Goal: Task Accomplishment & Management: Use online tool/utility

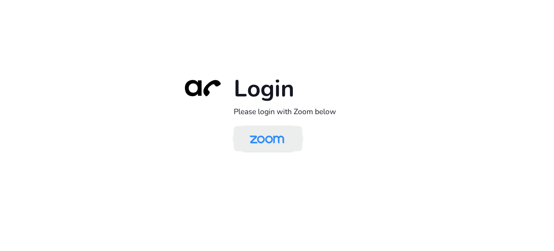
click at [279, 134] on img at bounding box center [267, 138] width 50 height 23
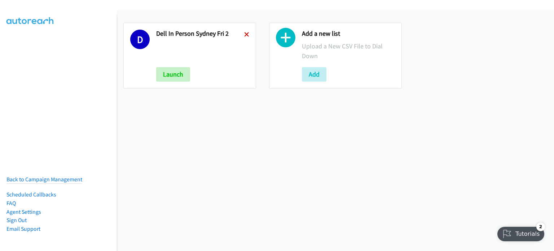
click at [245, 32] on icon at bounding box center [246, 34] width 5 height 5
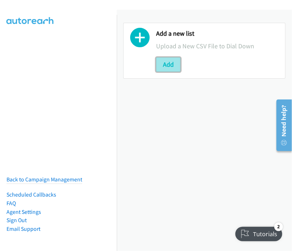
click at [170, 65] on button "Add" at bounding box center [168, 64] width 25 height 14
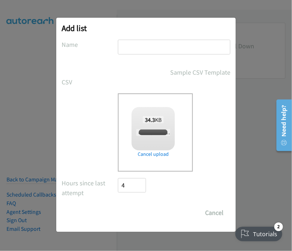
checkbox input "true"
click at [137, 46] on input "text" at bounding box center [174, 47] width 113 height 15
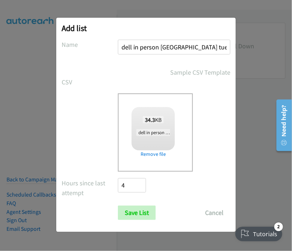
click at [191, 45] on input "dell in person sydney tues 1" at bounding box center [174, 47] width 113 height 15
type input "dell in person sydney mon 1"
click at [137, 214] on input "Save List" at bounding box center [137, 213] width 38 height 14
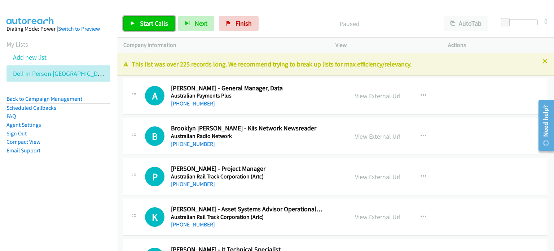
click at [135, 22] on link "Start Calls" at bounding box center [149, 23] width 52 height 14
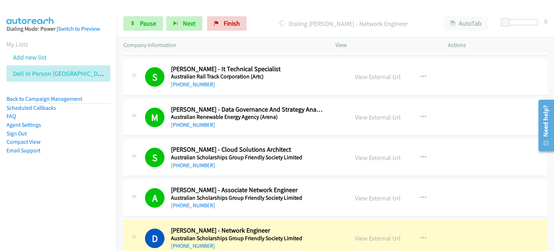
scroll to position [289, 0]
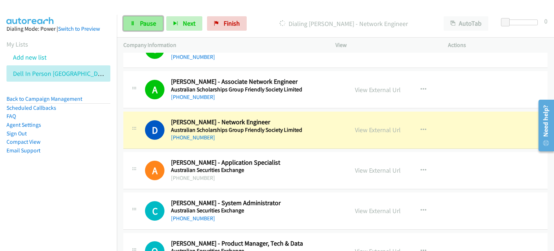
click at [149, 20] on span "Pause" at bounding box center [148, 23] width 16 height 8
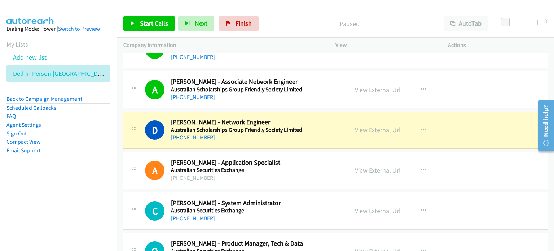
click at [292, 128] on link "View External Url" at bounding box center [378, 130] width 46 height 8
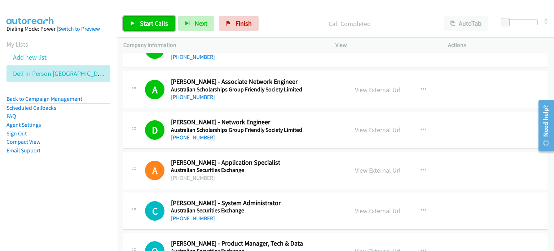
click at [156, 19] on span "Start Calls" at bounding box center [154, 23] width 28 height 8
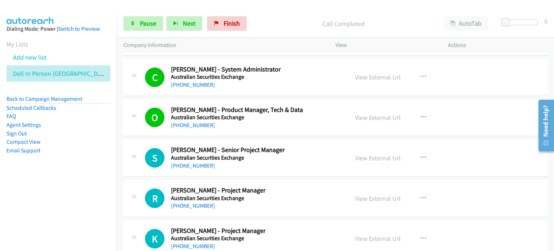
scroll to position [433, 0]
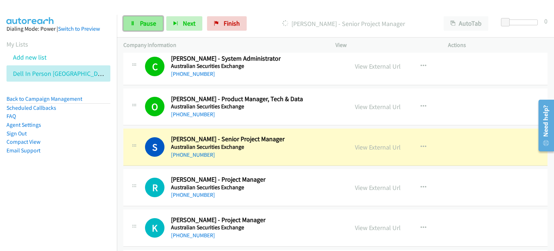
click at [145, 20] on span "Pause" at bounding box center [148, 23] width 16 height 8
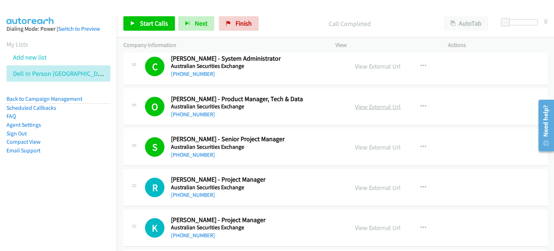
drag, startPoint x: 325, startPoint y: 110, endPoint x: 376, endPoint y: 106, distance: 51.0
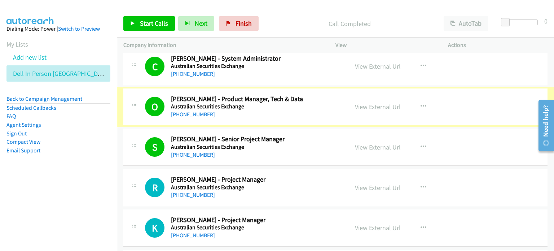
click at [292, 106] on link "View External Url" at bounding box center [378, 106] width 46 height 8
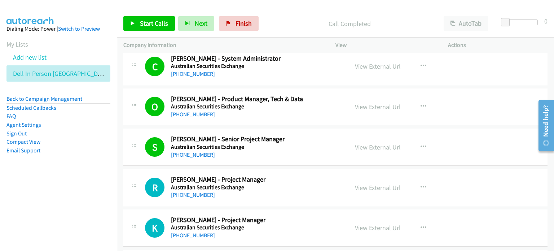
click at [292, 147] on link "View External Url" at bounding box center [378, 147] width 46 height 8
click at [152, 23] on span "Start Calls" at bounding box center [154, 23] width 28 height 8
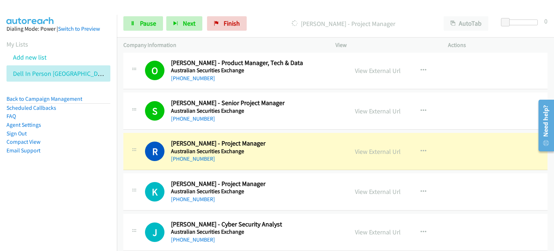
scroll to position [505, 0]
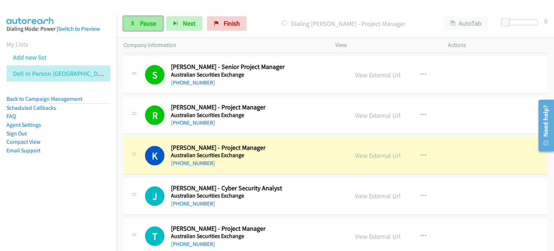
click at [150, 23] on span "Pause" at bounding box center [148, 23] width 16 height 8
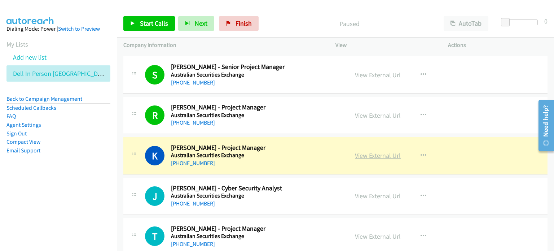
click at [292, 152] on link "View External Url" at bounding box center [378, 155] width 46 height 8
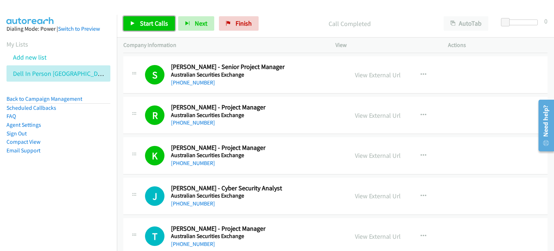
click at [151, 20] on span "Start Calls" at bounding box center [154, 23] width 28 height 8
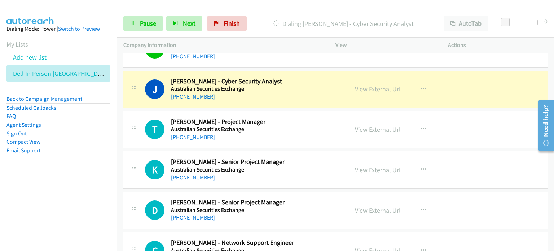
scroll to position [613, 0]
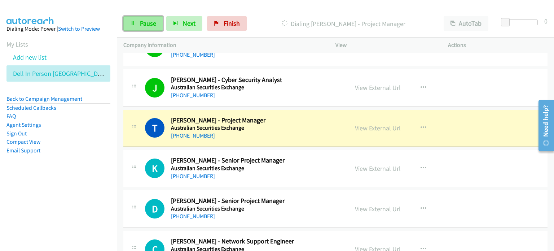
click at [146, 22] on span "Pause" at bounding box center [148, 23] width 16 height 8
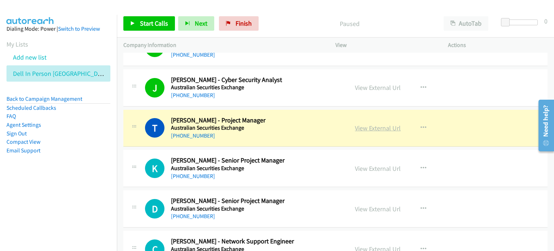
click at [292, 126] on link "View External Url" at bounding box center [378, 128] width 46 height 8
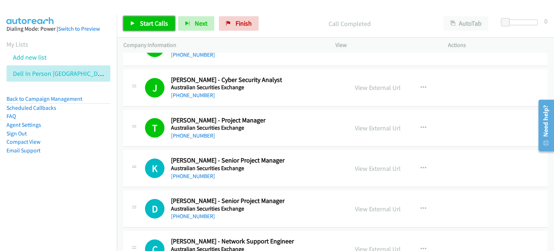
click at [151, 20] on span "Start Calls" at bounding box center [154, 23] width 28 height 8
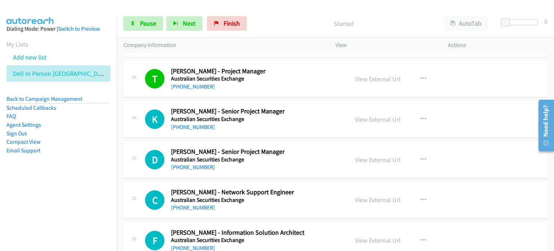
scroll to position [686, 0]
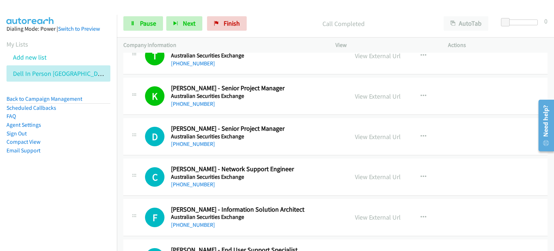
click at [131, 14] on div "Start Calls Pause Next Finish Call Completed AutoTab AutoTab 0" at bounding box center [335, 24] width 437 height 28
click at [141, 26] on span "Pause" at bounding box center [148, 23] width 16 height 8
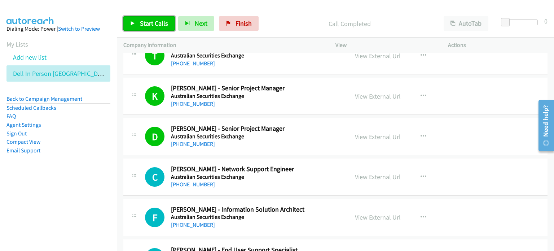
click at [143, 22] on span "Start Calls" at bounding box center [154, 23] width 28 height 8
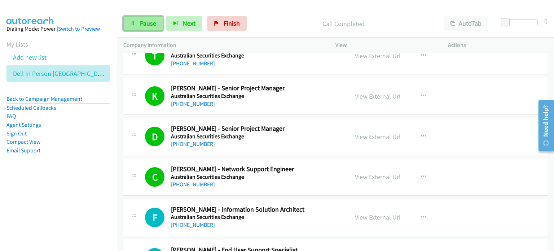
click at [143, 23] on span "Pause" at bounding box center [148, 23] width 16 height 8
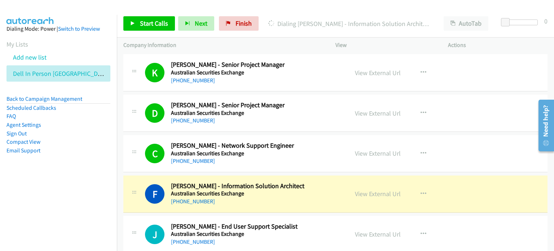
scroll to position [722, 0]
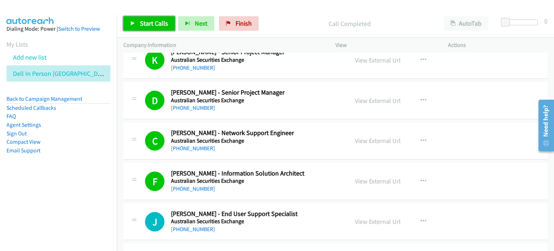
click at [155, 21] on span "Start Calls" at bounding box center [154, 23] width 28 height 8
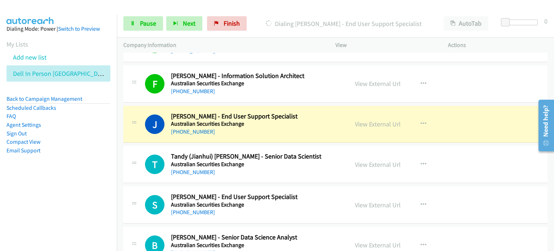
scroll to position [830, 0]
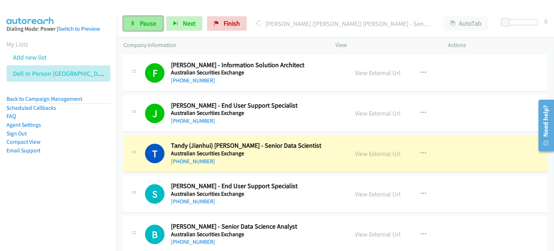
click at [143, 18] on link "Pause" at bounding box center [143, 23] width 40 height 14
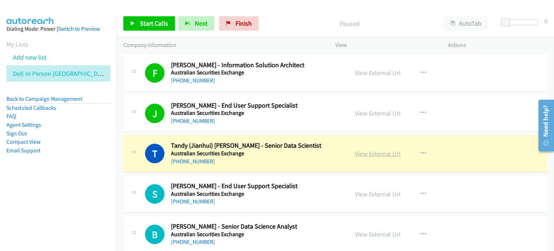
click at [292, 153] on link "View External Url" at bounding box center [378, 153] width 46 height 8
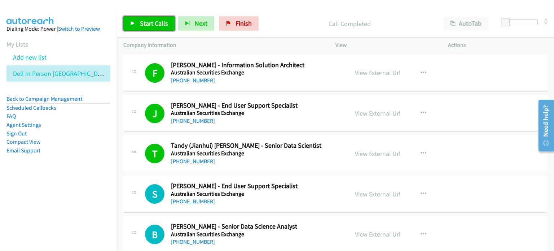
click at [144, 23] on span "Start Calls" at bounding box center [154, 23] width 28 height 8
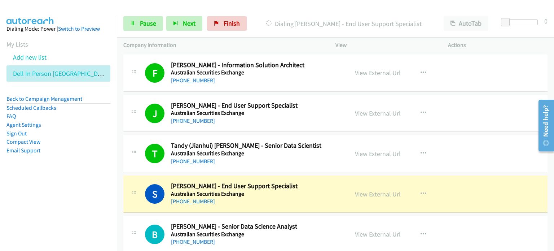
scroll to position [866, 0]
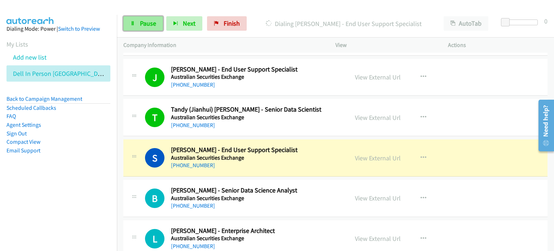
click at [150, 24] on span "Pause" at bounding box center [148, 23] width 16 height 8
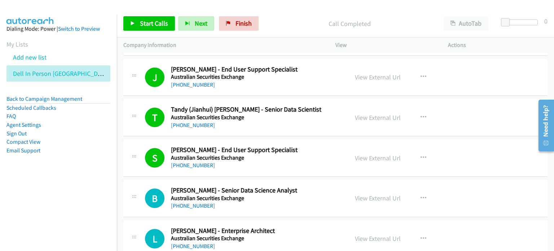
click at [292, 17] on div "Call Completed" at bounding box center [349, 23] width 175 height 14
click at [292, 156] on link "View External Url" at bounding box center [378, 158] width 46 height 8
click at [149, 25] on span "Start Calls" at bounding box center [154, 23] width 28 height 8
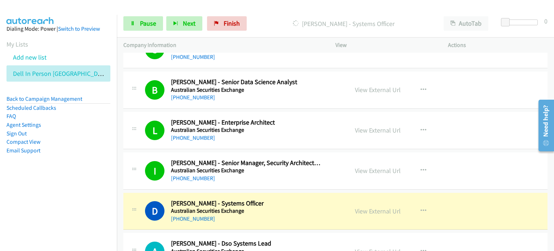
scroll to position [1046, 0]
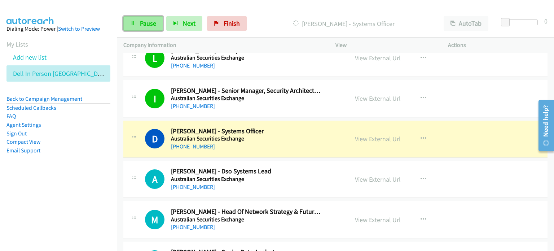
click at [140, 20] on span "Pause" at bounding box center [148, 23] width 16 height 8
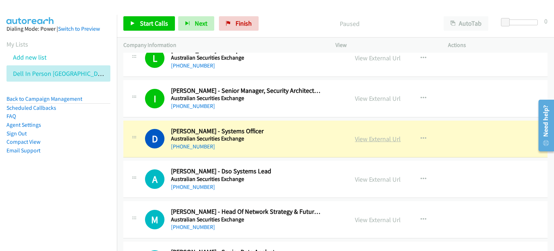
click at [292, 137] on link "View External Url" at bounding box center [378, 139] width 46 height 8
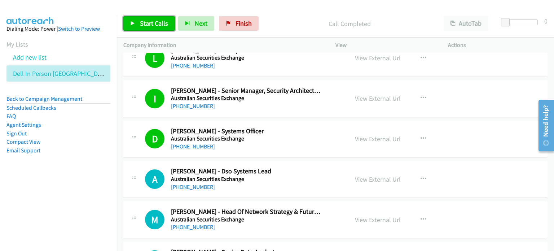
click at [143, 21] on span "Start Calls" at bounding box center [154, 23] width 28 height 8
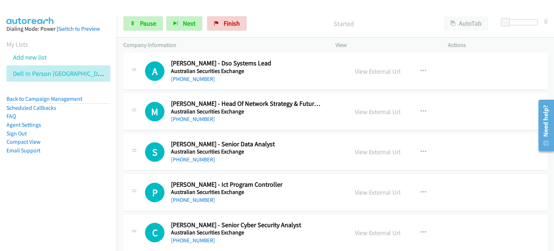
scroll to position [1155, 0]
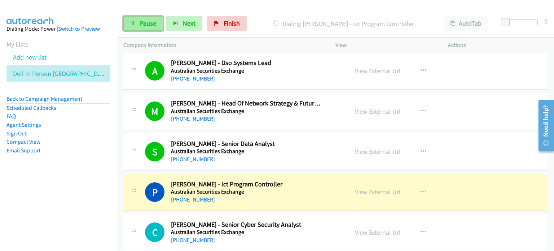
click at [153, 26] on span "Pause" at bounding box center [148, 23] width 16 height 8
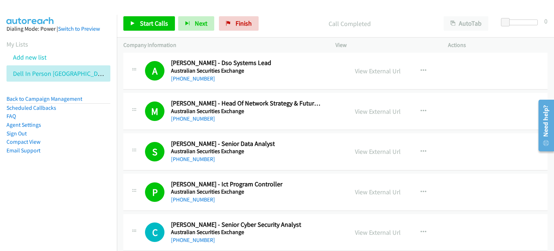
click at [281, 19] on p "Call Completed" at bounding box center [349, 24] width 162 height 10
click at [153, 25] on span "Start Calls" at bounding box center [154, 23] width 28 height 8
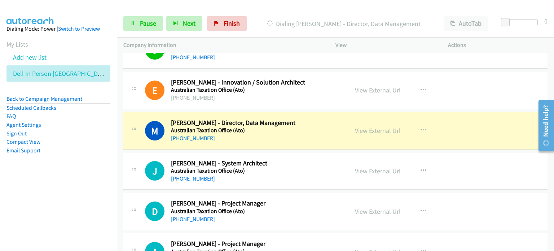
scroll to position [1696, 0]
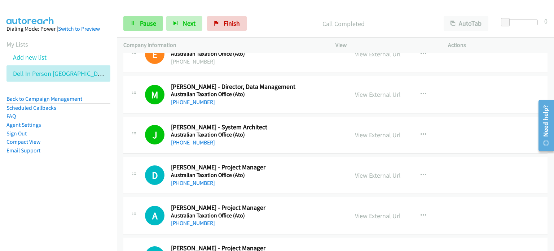
click at [132, 22] on icon at bounding box center [132, 23] width 5 height 5
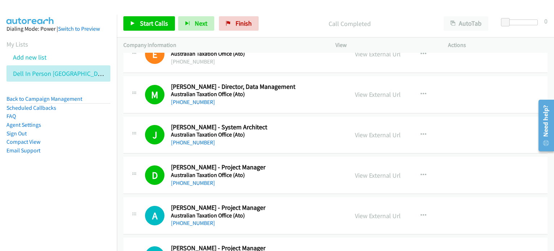
scroll to position [1732, 0]
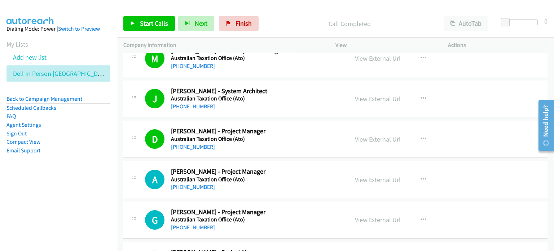
click at [285, 103] on div "+61 2 6216 4848" at bounding box center [247, 106] width 153 height 9
click at [292, 99] on link "View External Url" at bounding box center [378, 99] width 46 height 8
click at [150, 23] on span "Start Calls" at bounding box center [154, 23] width 28 height 8
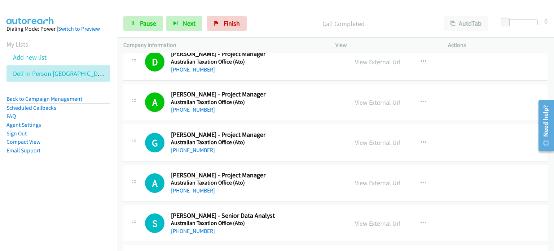
scroll to position [1840, 0]
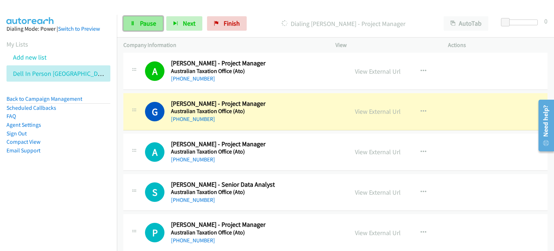
click at [145, 21] on span "Pause" at bounding box center [148, 23] width 16 height 8
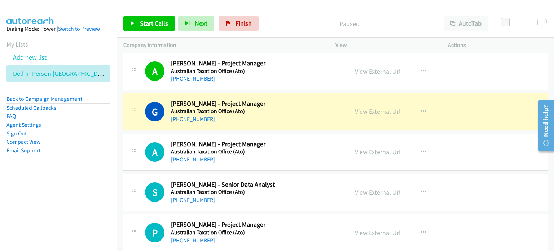
click at [292, 111] on link "View External Url" at bounding box center [378, 111] width 46 height 8
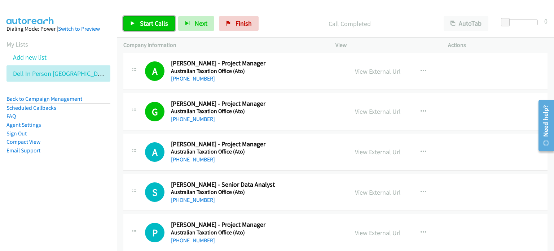
click at [155, 21] on span "Start Calls" at bounding box center [154, 23] width 28 height 8
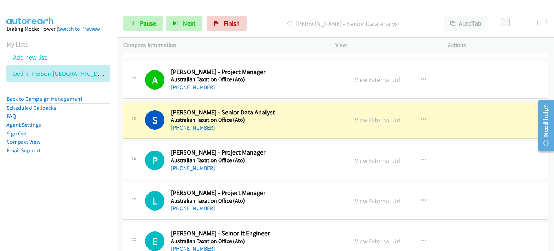
scroll to position [1949, 0]
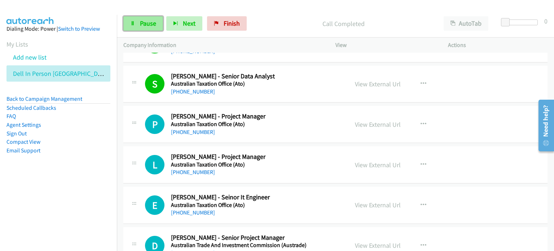
click at [134, 16] on link "Pause" at bounding box center [143, 23] width 40 height 14
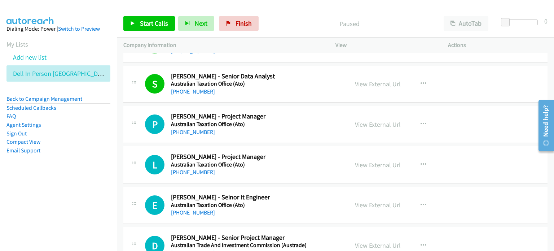
click at [292, 80] on link "View External Url" at bounding box center [378, 84] width 46 height 8
click at [153, 22] on span "Start Calls" at bounding box center [154, 23] width 28 height 8
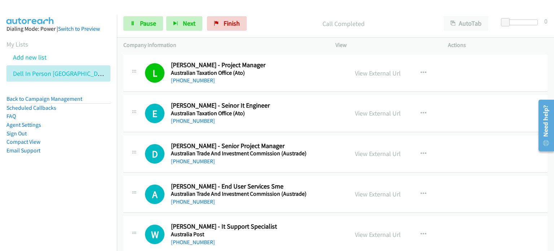
scroll to position [2057, 0]
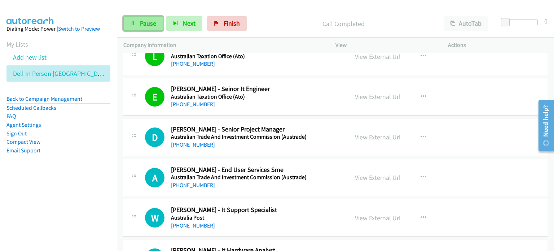
click at [147, 23] on span "Pause" at bounding box center [148, 23] width 16 height 8
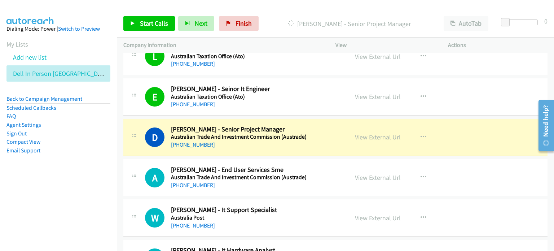
scroll to position [2093, 0]
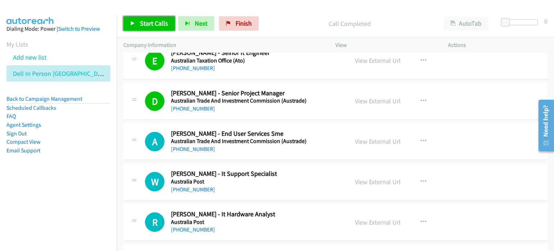
click at [143, 19] on span "Start Calls" at bounding box center [154, 23] width 28 height 8
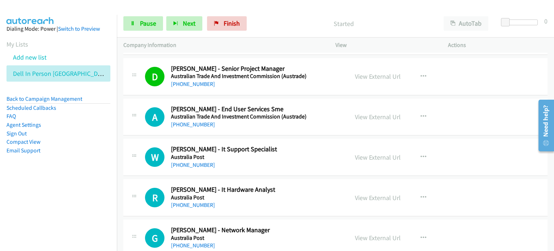
scroll to position [2129, 0]
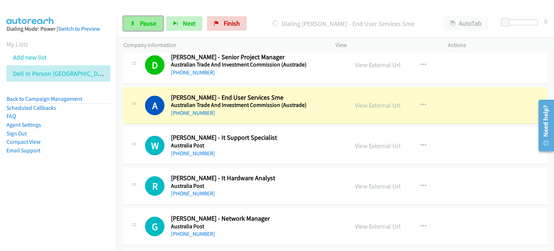
click at [156, 23] on span "Pause" at bounding box center [148, 23] width 16 height 8
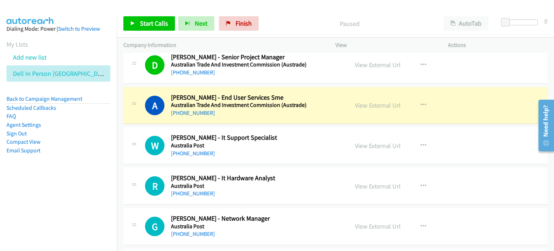
click at [283, 21] on p "Paused" at bounding box center [349, 24] width 162 height 10
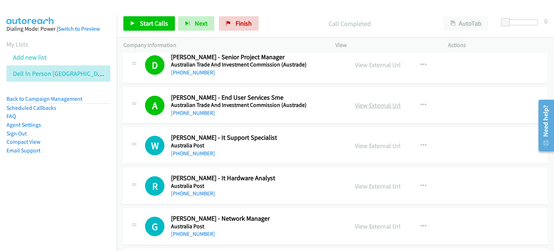
click at [292, 102] on link "View External Url" at bounding box center [378, 105] width 46 height 8
click at [154, 21] on span "Start Calls" at bounding box center [154, 23] width 28 height 8
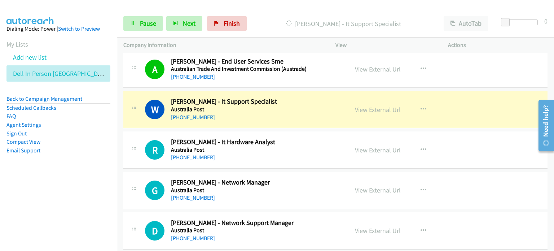
scroll to position [2201, 0]
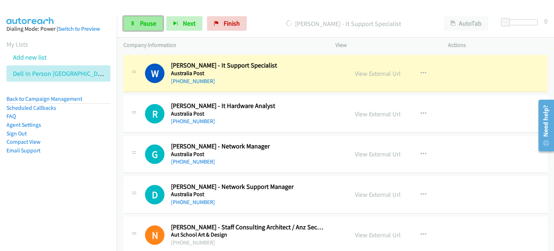
click at [148, 21] on span "Pause" at bounding box center [148, 23] width 16 height 8
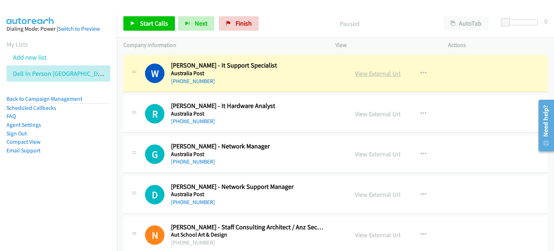
click at [292, 69] on link "View External Url" at bounding box center [378, 73] width 46 height 8
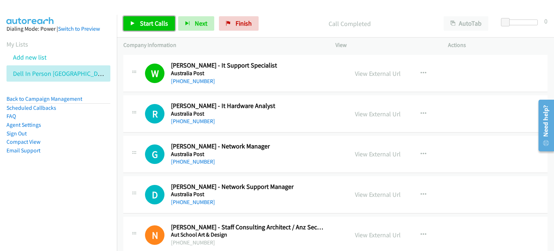
click at [148, 20] on span "Start Calls" at bounding box center [154, 23] width 28 height 8
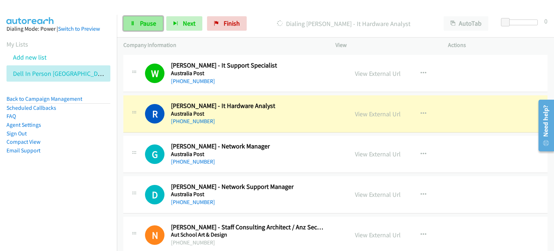
click at [147, 23] on span "Pause" at bounding box center [148, 23] width 16 height 8
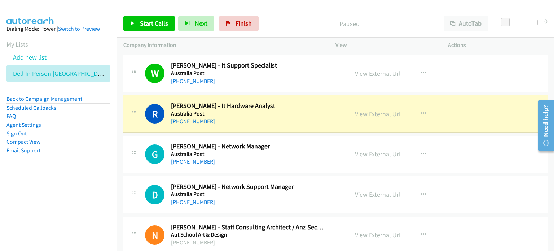
click at [292, 111] on link "View External Url" at bounding box center [378, 114] width 46 height 8
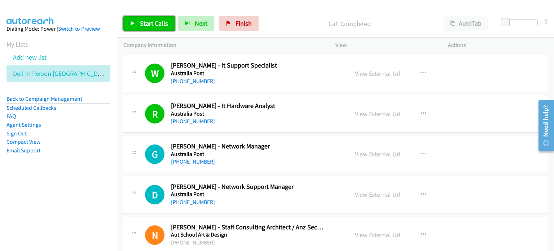
click at [149, 23] on span "Start Calls" at bounding box center [154, 23] width 28 height 8
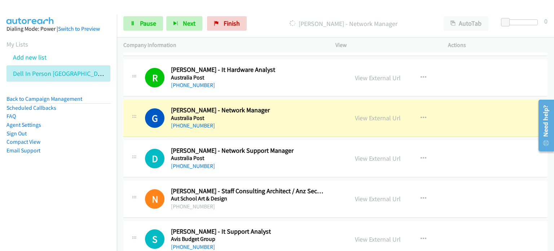
scroll to position [2273, 0]
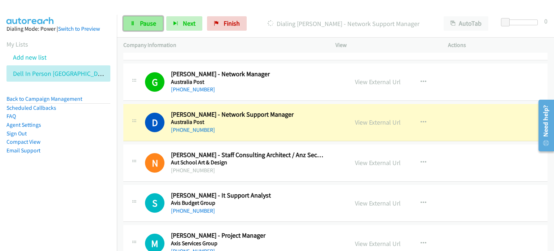
click at [147, 26] on span "Pause" at bounding box center [148, 23] width 16 height 8
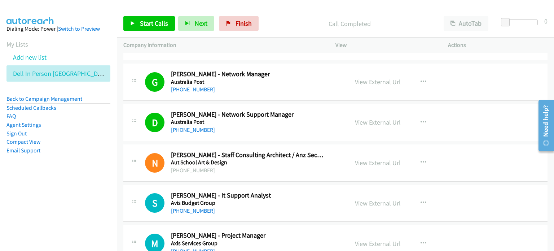
click at [287, 23] on p "Call Completed" at bounding box center [349, 24] width 162 height 10
click at [292, 118] on link "View External Url" at bounding box center [378, 122] width 46 height 8
click at [147, 19] on span "Start Calls" at bounding box center [154, 23] width 28 height 8
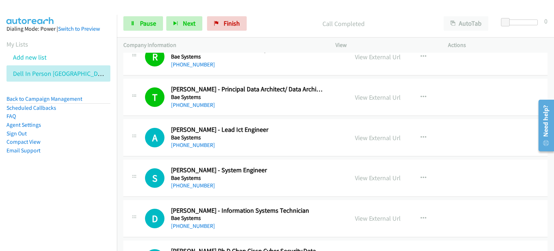
scroll to position [2634, 0]
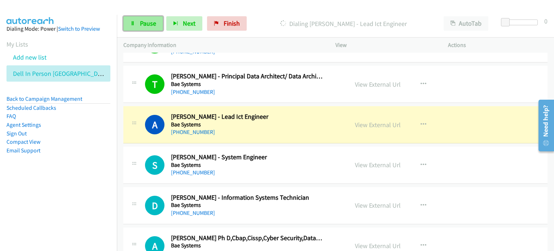
click at [153, 23] on span "Pause" at bounding box center [148, 23] width 16 height 8
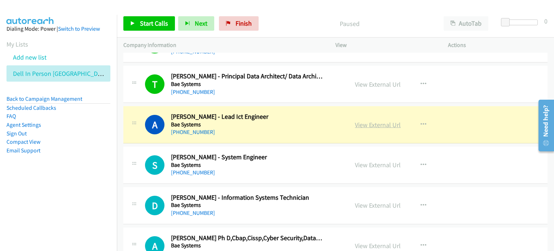
click at [292, 121] on link "View External Url" at bounding box center [378, 125] width 46 height 8
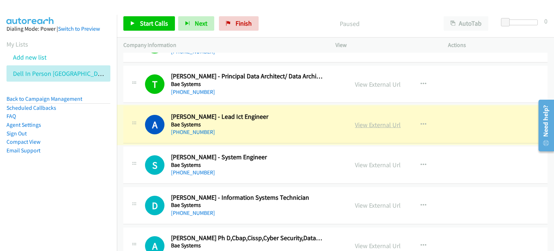
click at [292, 121] on link "View External Url" at bounding box center [378, 125] width 46 height 8
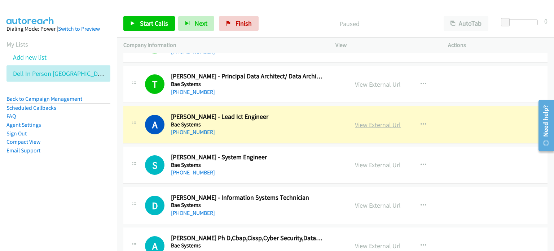
click at [292, 121] on link "View External Url" at bounding box center [378, 125] width 46 height 8
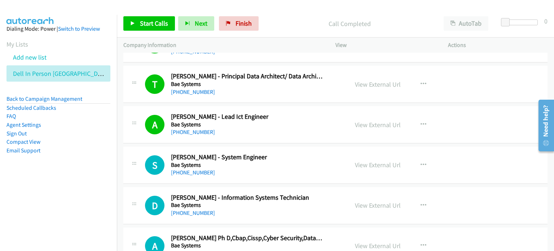
scroll to position [2742, 0]
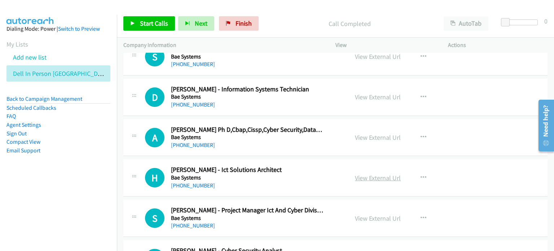
click at [292, 174] on link "View External Url" at bounding box center [378, 178] width 46 height 8
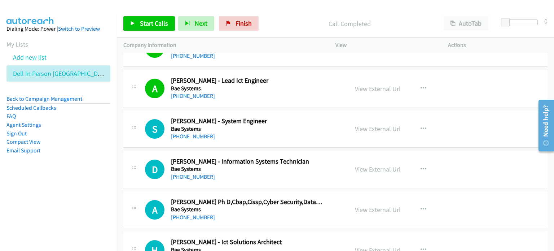
click at [292, 165] on link "View External Url" at bounding box center [378, 169] width 46 height 8
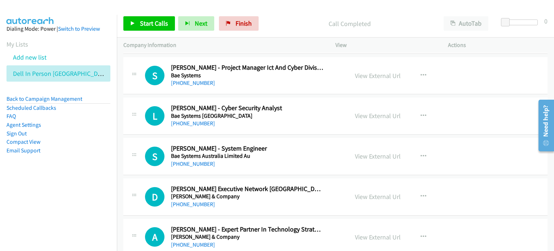
scroll to position [2887, 0]
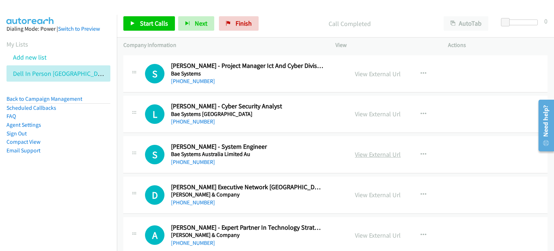
click at [292, 151] on link "View External Url" at bounding box center [378, 154] width 46 height 8
click at [292, 191] on link "View External Url" at bounding box center [378, 195] width 46 height 8
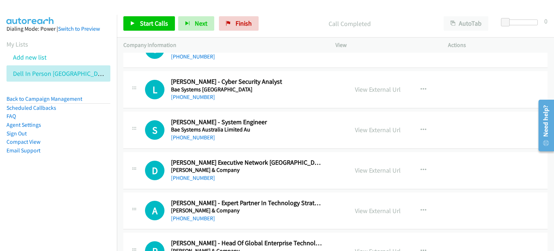
scroll to position [2923, 0]
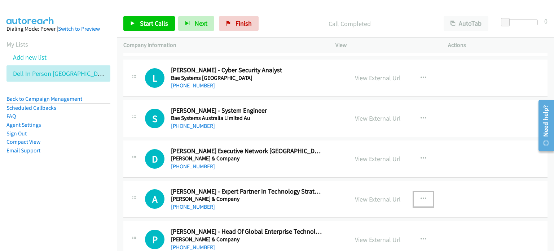
click at [292, 196] on icon "button" at bounding box center [424, 199] width 6 height 6
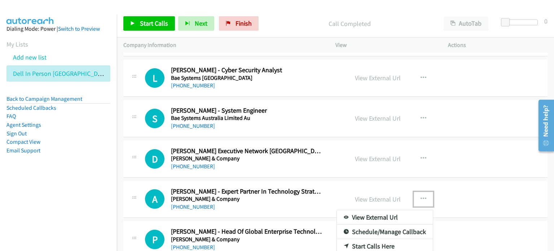
click at [292, 239] on link "Start Calls Here" at bounding box center [385, 246] width 96 height 14
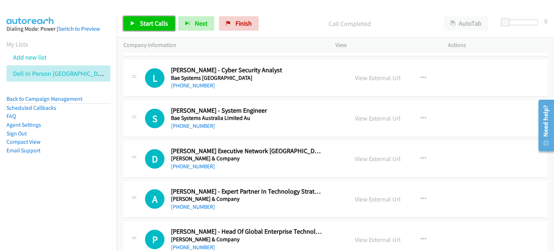
click at [150, 20] on span "Start Calls" at bounding box center [154, 23] width 28 height 8
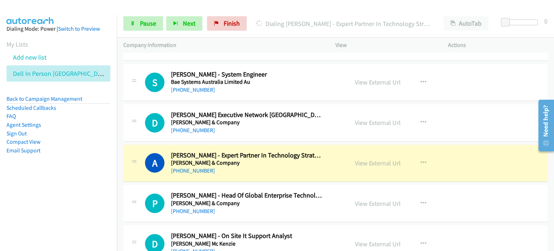
scroll to position [2995, 0]
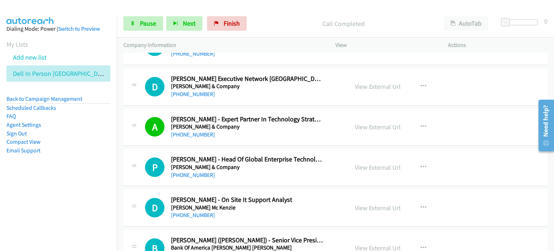
click at [141, 16] on div "Start Calls Pause Next Finish Call Completed AutoTab AutoTab 0" at bounding box center [335, 24] width 437 height 28
click at [145, 26] on span "Pause" at bounding box center [148, 23] width 16 height 8
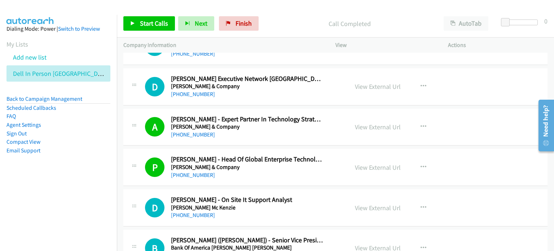
drag, startPoint x: 53, startPoint y: 178, endPoint x: 66, endPoint y: 178, distance: 12.7
click at [54, 179] on aside "Dialing Mode: Power | Switch to Preview My Lists Add new list Dell In Person Sy…" at bounding box center [58, 101] width 117 height 172
click at [155, 23] on span "Start Calls" at bounding box center [154, 23] width 28 height 8
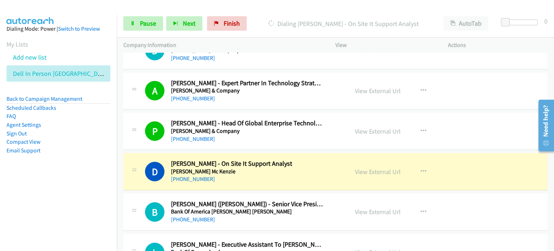
scroll to position [3067, 0]
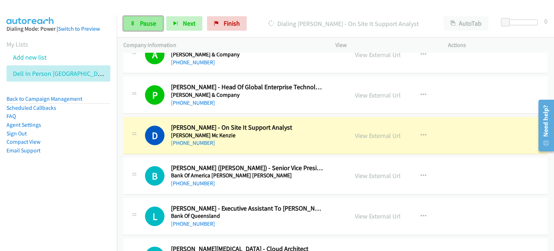
click at [137, 23] on link "Pause" at bounding box center [143, 23] width 40 height 14
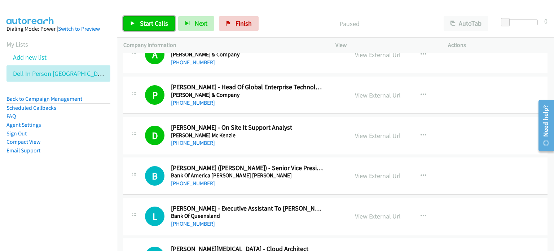
click at [149, 20] on span "Start Calls" at bounding box center [154, 23] width 28 height 8
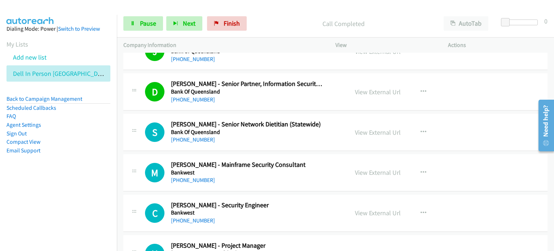
scroll to position [3284, 0]
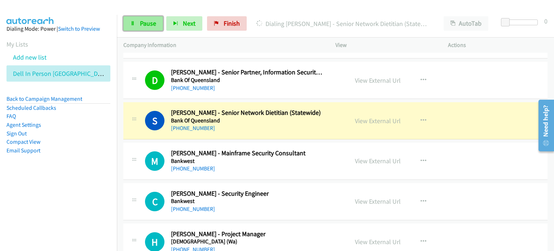
click at [155, 22] on span "Pause" at bounding box center [148, 23] width 16 height 8
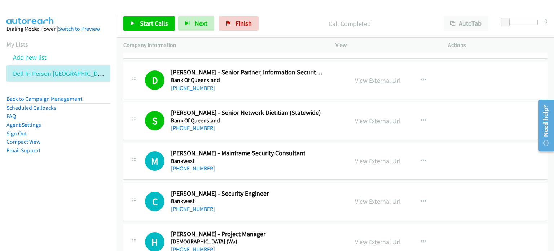
click at [292, 13] on div "Start Calls Pause Next Finish Call Completed AutoTab AutoTab 0" at bounding box center [335, 24] width 437 height 28
click at [292, 117] on link "View External Url" at bounding box center [378, 121] width 46 height 8
click at [145, 21] on span "Start Calls" at bounding box center [154, 23] width 28 height 8
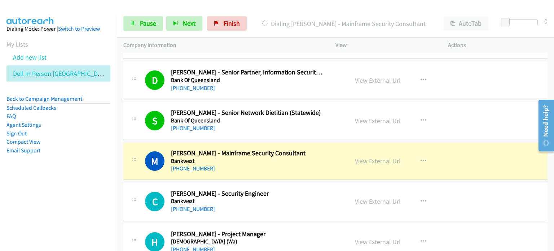
scroll to position [3320, 0]
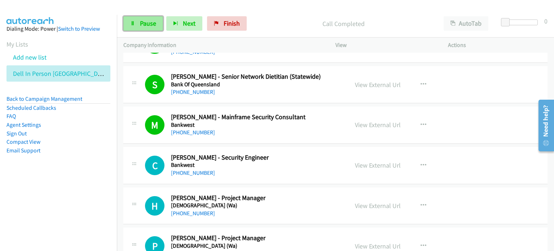
click at [142, 23] on span "Pause" at bounding box center [148, 23] width 16 height 8
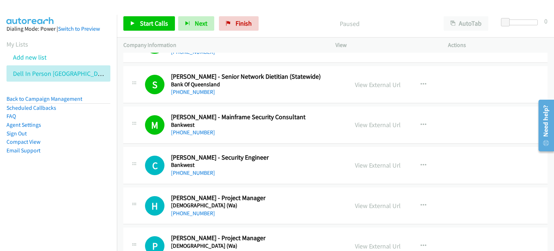
click at [292, 20] on p "Paused" at bounding box center [349, 24] width 162 height 10
click at [292, 121] on link "View External Url" at bounding box center [378, 125] width 46 height 8
click at [141, 23] on span "Start Calls" at bounding box center [154, 23] width 28 height 8
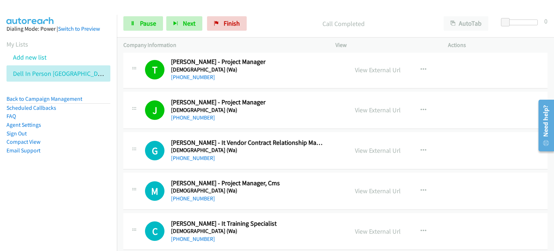
scroll to position [3572, 0]
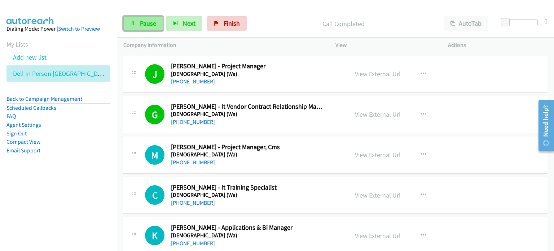
click at [145, 23] on span "Pause" at bounding box center [148, 23] width 16 height 8
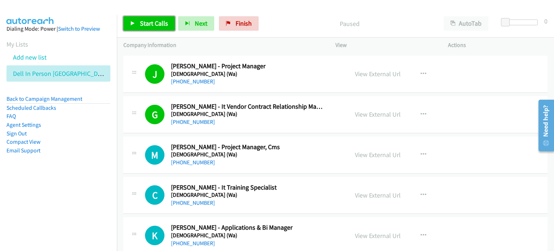
click at [153, 22] on span "Start Calls" at bounding box center [154, 23] width 28 height 8
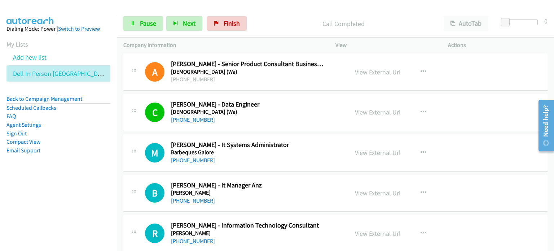
scroll to position [3789, 0]
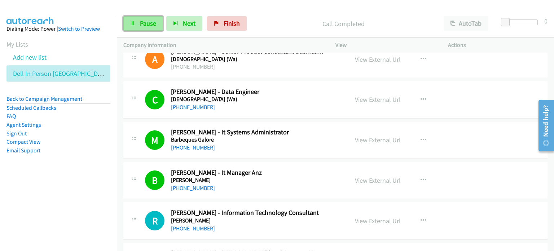
click at [141, 22] on span "Pause" at bounding box center [148, 23] width 16 height 8
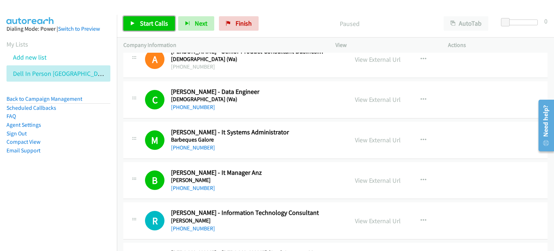
click at [144, 21] on span "Start Calls" at bounding box center [154, 23] width 28 height 8
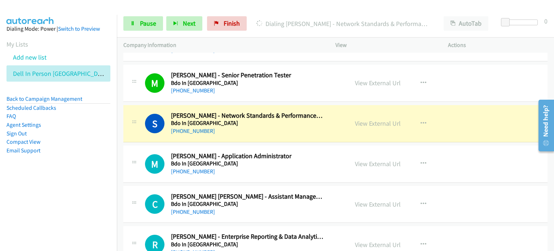
scroll to position [4222, 0]
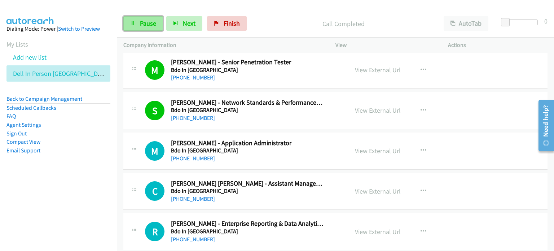
click at [141, 18] on link "Pause" at bounding box center [143, 23] width 40 height 14
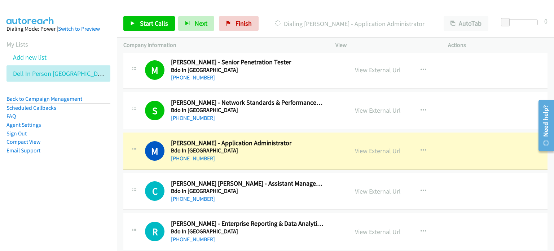
click at [292, 147] on h5 "Bdo In Australia" at bounding box center [247, 150] width 153 height 7
click at [292, 147] on link "View External Url" at bounding box center [378, 151] width 46 height 8
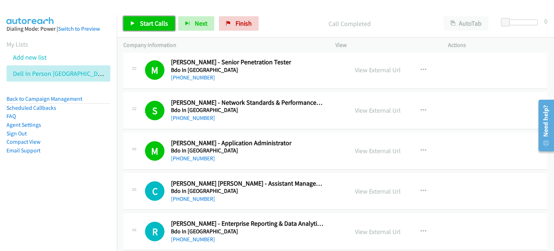
click at [145, 21] on span "Start Calls" at bounding box center [154, 23] width 28 height 8
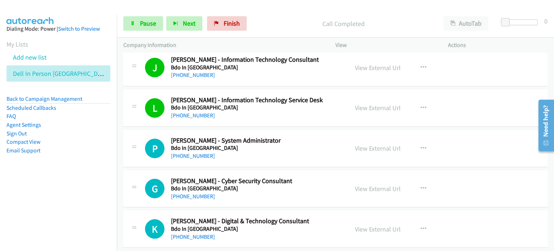
scroll to position [4438, 0]
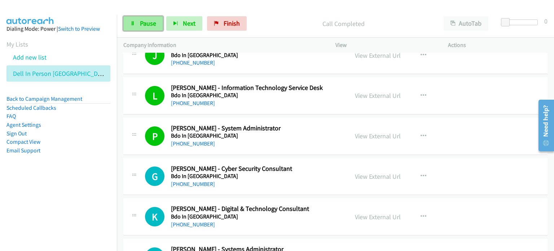
click at [139, 24] on link "Pause" at bounding box center [143, 23] width 40 height 14
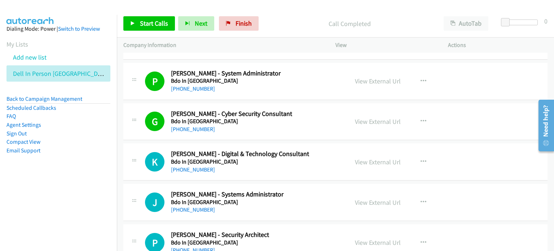
scroll to position [4511, 0]
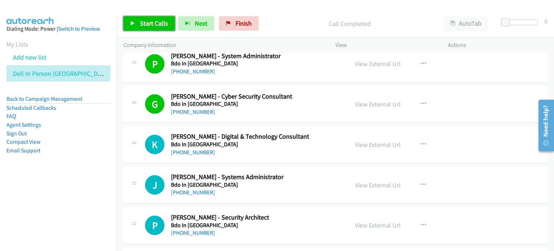
click at [154, 22] on span "Start Calls" at bounding box center [154, 23] width 28 height 8
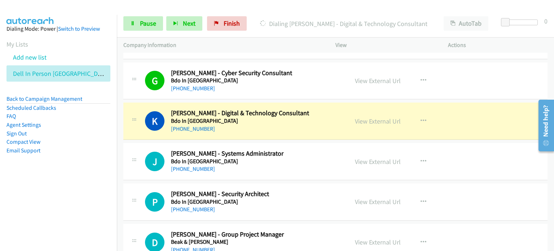
scroll to position [4547, 0]
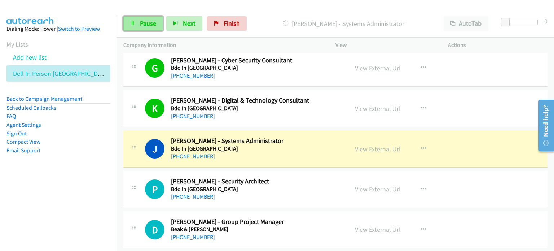
click at [146, 21] on span "Pause" at bounding box center [148, 23] width 16 height 8
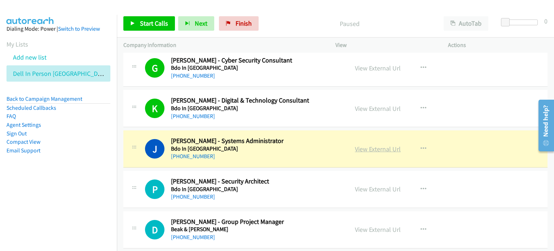
click at [292, 145] on link "View External Url" at bounding box center [378, 149] width 46 height 8
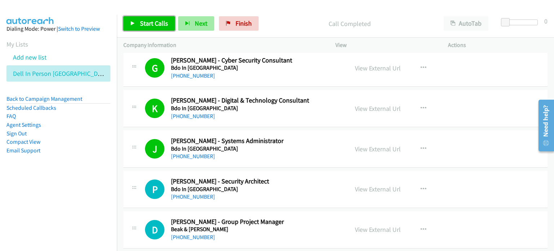
drag, startPoint x: 145, startPoint y: 21, endPoint x: 177, endPoint y: 27, distance: 32.7
click at [146, 21] on span "Start Calls" at bounding box center [154, 23] width 28 height 8
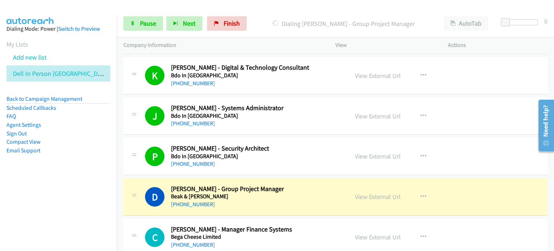
scroll to position [4619, 0]
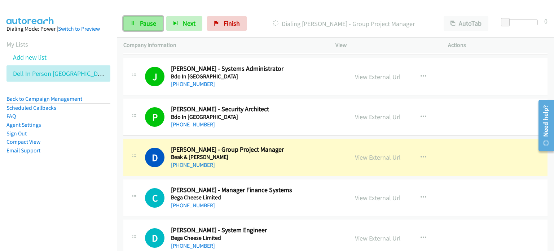
click at [144, 20] on span "Pause" at bounding box center [148, 23] width 16 height 8
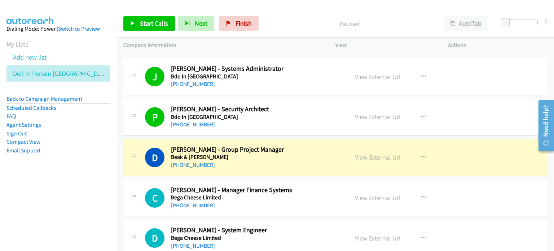
click at [292, 153] on link "View External Url" at bounding box center [378, 157] width 46 height 8
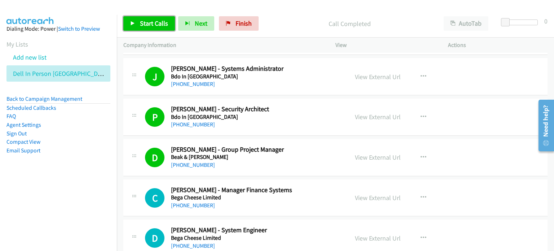
click at [140, 22] on span "Start Calls" at bounding box center [154, 23] width 28 height 8
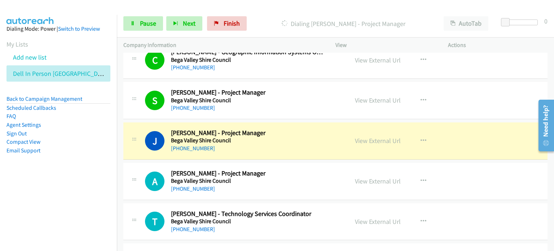
scroll to position [4871, 0]
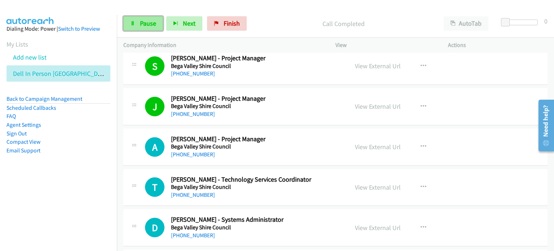
click at [142, 20] on span "Pause" at bounding box center [148, 23] width 16 height 8
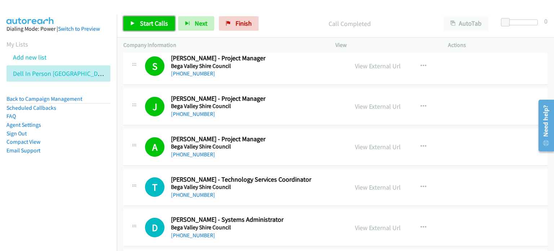
click at [151, 20] on span "Start Calls" at bounding box center [154, 23] width 28 height 8
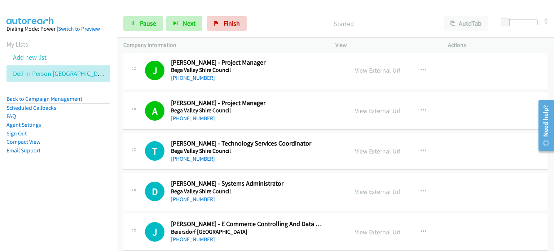
scroll to position [4944, 0]
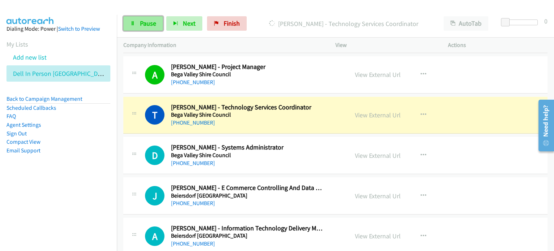
click at [142, 23] on span "Pause" at bounding box center [148, 23] width 16 height 8
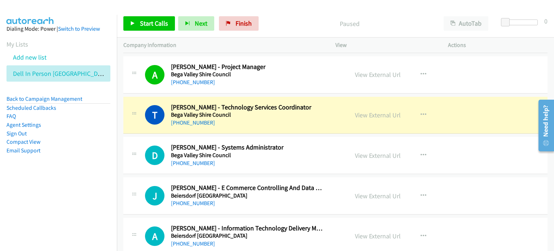
drag, startPoint x: 288, startPoint y: 23, endPoint x: 291, endPoint y: 35, distance: 11.6
click at [288, 23] on p "Paused" at bounding box center [349, 24] width 162 height 10
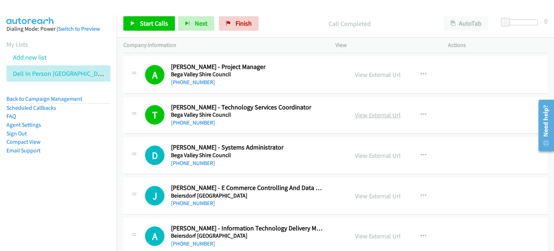
click at [292, 111] on link "View External Url" at bounding box center [378, 115] width 46 height 8
click at [141, 23] on span "Start Calls" at bounding box center [154, 23] width 28 height 8
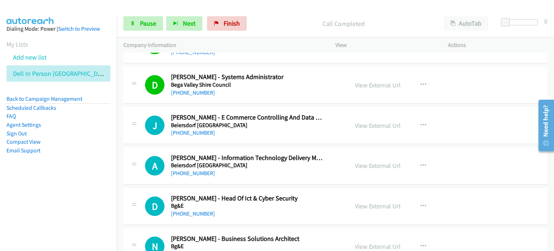
scroll to position [5016, 0]
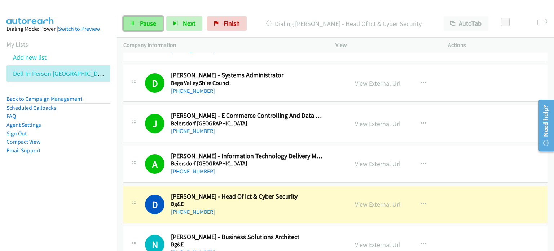
click at [151, 24] on span "Pause" at bounding box center [148, 23] width 16 height 8
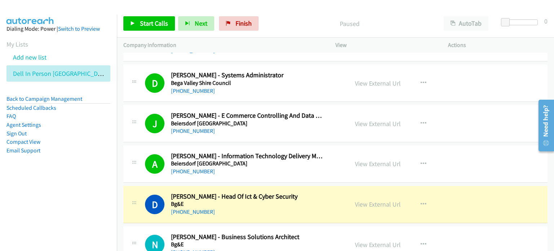
click at [291, 22] on p "Paused" at bounding box center [349, 24] width 162 height 10
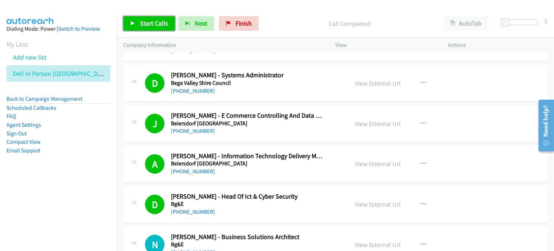
click at [136, 23] on link "Start Calls" at bounding box center [149, 23] width 52 height 14
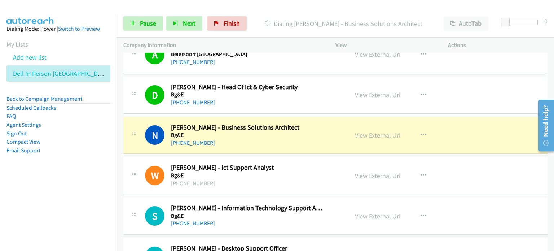
scroll to position [5160, 0]
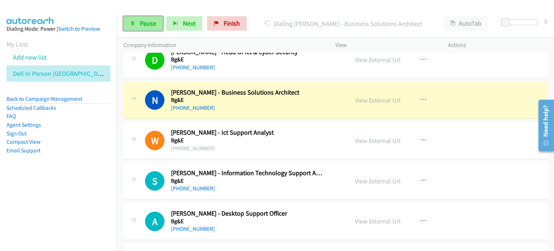
click at [149, 26] on span "Pause" at bounding box center [148, 23] width 16 height 8
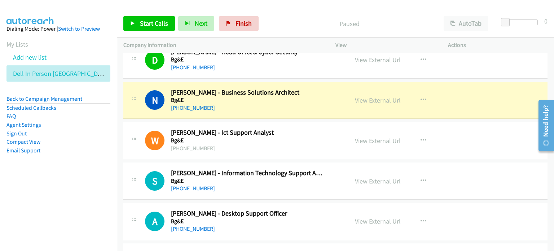
click at [292, 95] on div "View External Url" at bounding box center [378, 100] width 46 height 10
click at [292, 96] on link "View External Url" at bounding box center [378, 100] width 46 height 8
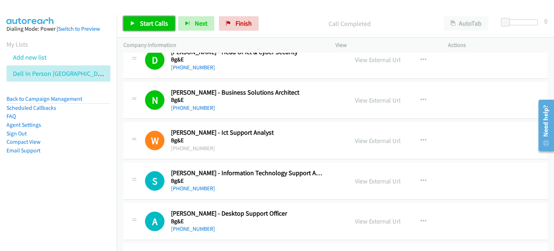
click at [145, 21] on span "Start Calls" at bounding box center [154, 23] width 28 height 8
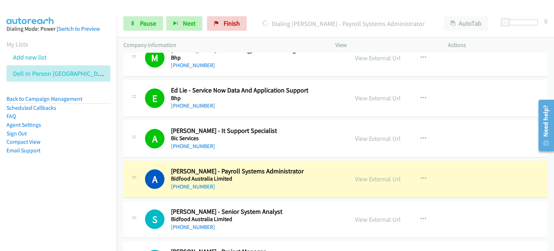
scroll to position [5521, 0]
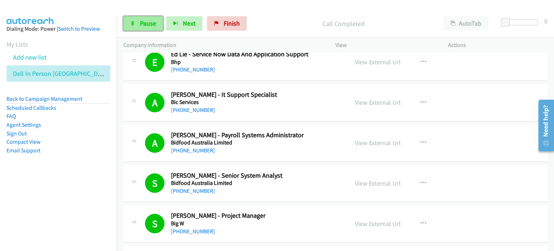
click at [149, 22] on span "Pause" at bounding box center [148, 23] width 16 height 8
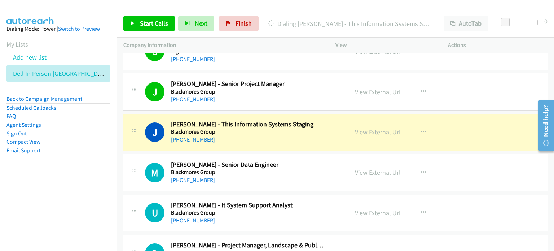
scroll to position [5701, 0]
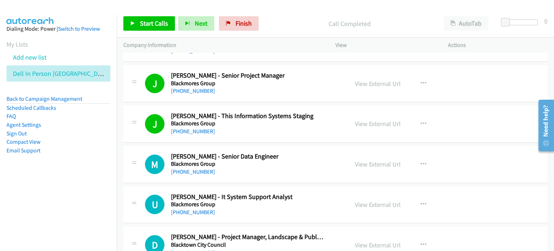
drag, startPoint x: 319, startPoint y: 106, endPoint x: 331, endPoint y: 108, distance: 12.0
click at [292, 112] on h2 "Joanna Valera - This Information Systems Staging" at bounding box center [247, 116] width 153 height 8
click at [292, 119] on link "View External Url" at bounding box center [378, 123] width 46 height 8
click at [144, 21] on span "Start Calls" at bounding box center [154, 23] width 28 height 8
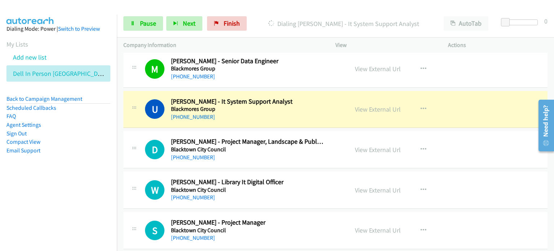
scroll to position [5810, 0]
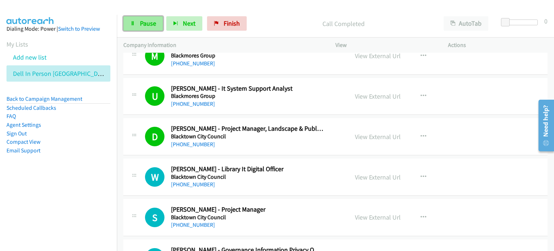
click at [150, 21] on span "Pause" at bounding box center [148, 23] width 16 height 8
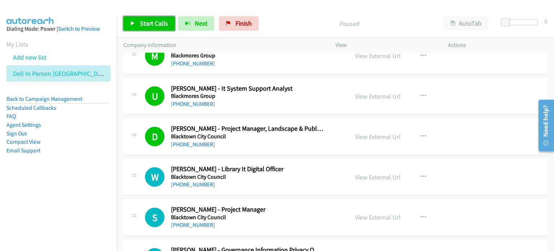
click at [147, 20] on span "Start Calls" at bounding box center [154, 23] width 28 height 8
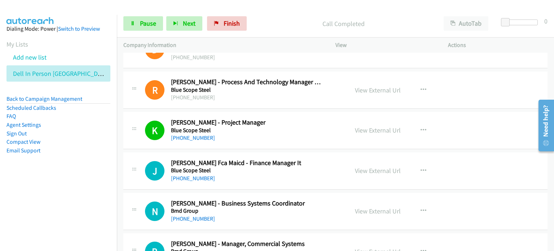
scroll to position [6134, 0]
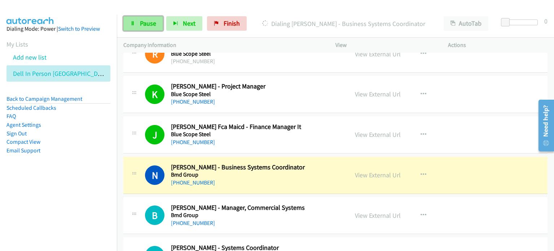
click at [148, 24] on span "Pause" at bounding box center [148, 23] width 16 height 8
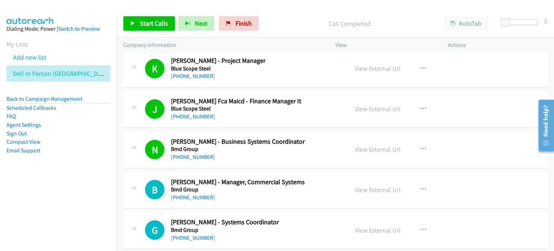
scroll to position [6170, 0]
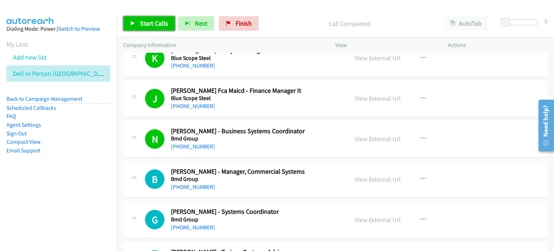
click at [148, 24] on span "Start Calls" at bounding box center [154, 23] width 28 height 8
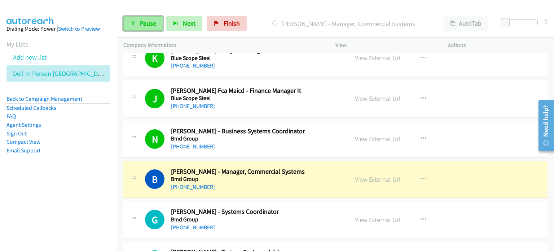
click at [144, 21] on span "Pause" at bounding box center [148, 23] width 16 height 8
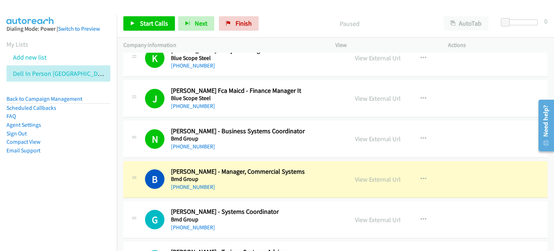
click at [292, 16] on div "Start Calls Pause Next Finish Paused AutoTab AutoTab 0" at bounding box center [335, 24] width 437 height 28
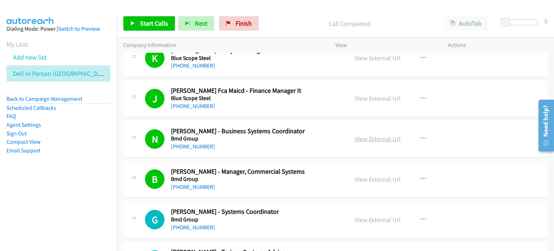
click at [292, 135] on link "View External Url" at bounding box center [378, 139] width 46 height 8
click at [239, 22] on span "Finish" at bounding box center [244, 23] width 16 height 8
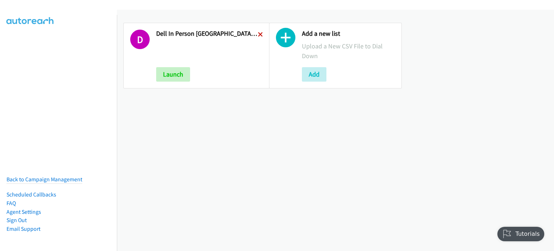
click at [258, 33] on icon at bounding box center [260, 34] width 5 height 5
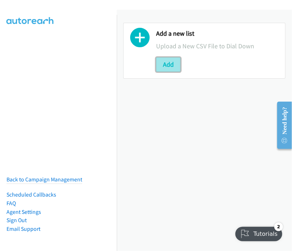
click at [161, 64] on button "Add" at bounding box center [168, 64] width 25 height 14
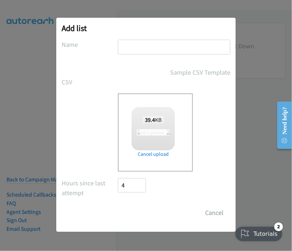
checkbox input "true"
click at [135, 46] on input "text" at bounding box center [174, 47] width 113 height 15
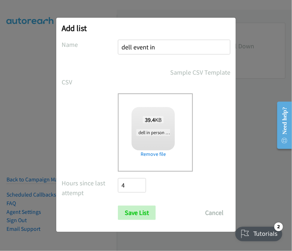
type input "dell event in person syd mon 2"
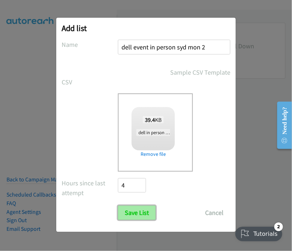
click at [135, 211] on input "Save List" at bounding box center [137, 213] width 38 height 14
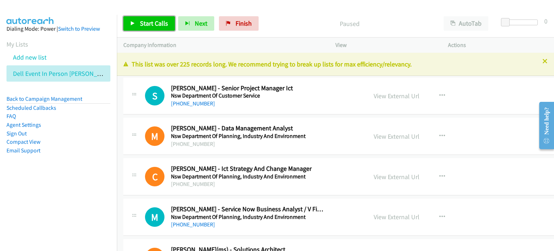
click at [154, 22] on span "Start Calls" at bounding box center [154, 23] width 28 height 8
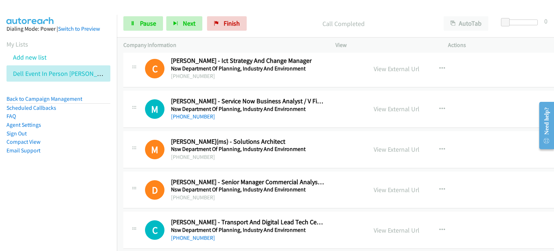
scroll to position [108, 0]
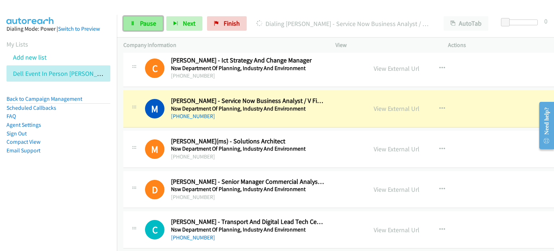
click at [152, 25] on span "Pause" at bounding box center [148, 23] width 16 height 8
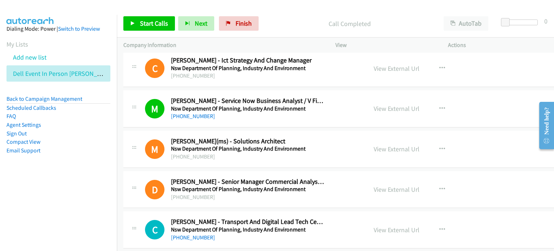
click at [286, 21] on p "Call Completed" at bounding box center [349, 24] width 162 height 10
click at [292, 105] on link "View External Url" at bounding box center [397, 108] width 46 height 8
click at [143, 20] on span "Start Calls" at bounding box center [154, 23] width 28 height 8
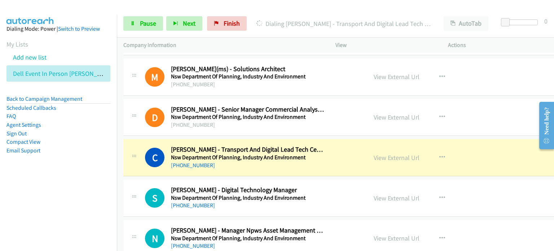
scroll to position [217, 0]
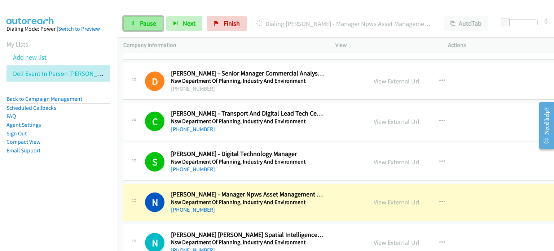
click at [146, 23] on span "Pause" at bounding box center [148, 23] width 16 height 8
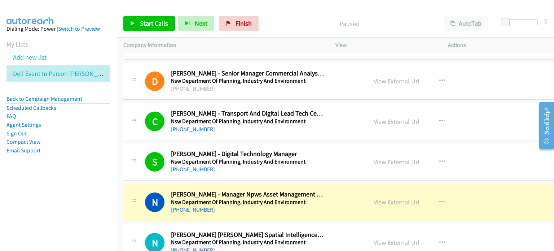
click at [292, 203] on link "View External Url" at bounding box center [397, 202] width 46 height 8
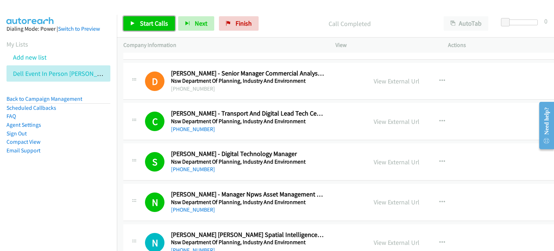
click at [140, 21] on span "Start Calls" at bounding box center [154, 23] width 28 height 8
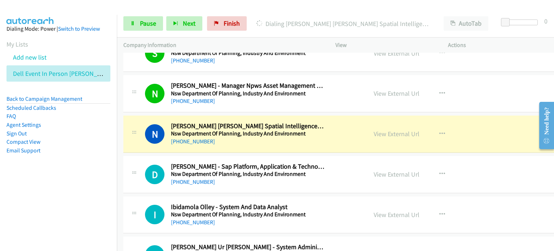
scroll to position [361, 0]
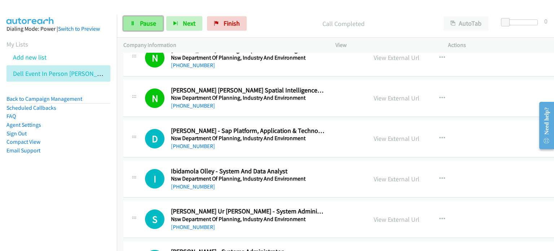
click at [144, 23] on span "Pause" at bounding box center [148, 23] width 16 height 8
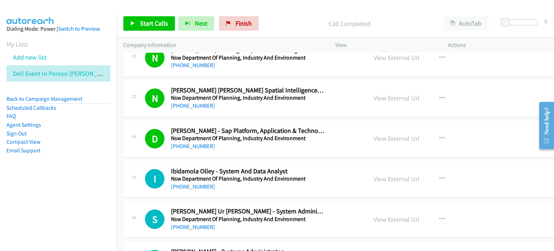
drag, startPoint x: 319, startPoint y: 59, endPoint x: 335, endPoint y: 89, distance: 34.2
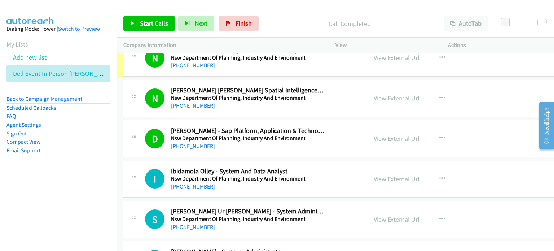
scroll to position [312, 0]
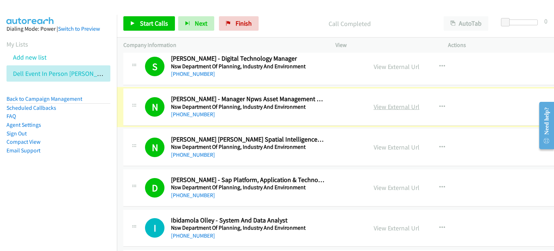
click at [292, 106] on link "View External Url" at bounding box center [397, 106] width 46 height 8
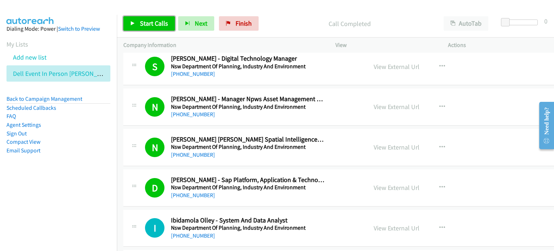
click at [148, 23] on span "Start Calls" at bounding box center [154, 23] width 28 height 8
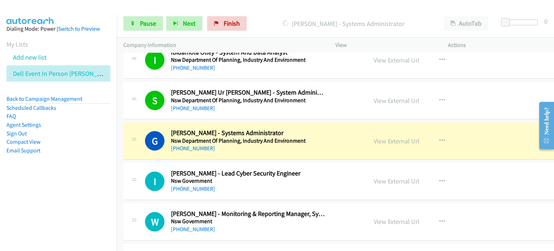
scroll to position [492, 0]
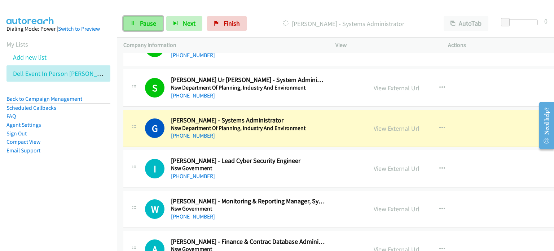
click at [142, 19] on span "Pause" at bounding box center [148, 23] width 16 height 8
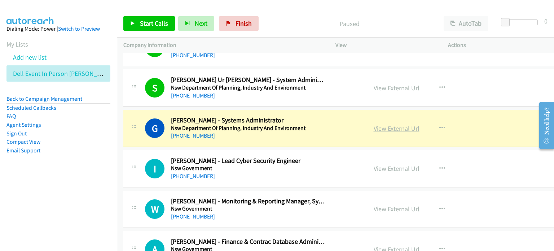
click at [292, 127] on link "View External Url" at bounding box center [397, 128] width 46 height 8
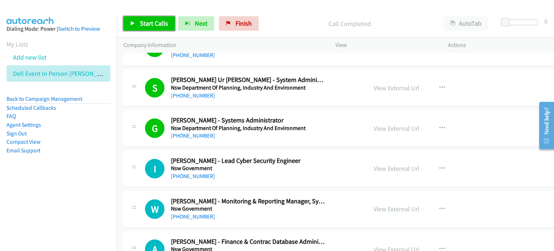
click at [140, 21] on span "Start Calls" at bounding box center [154, 23] width 28 height 8
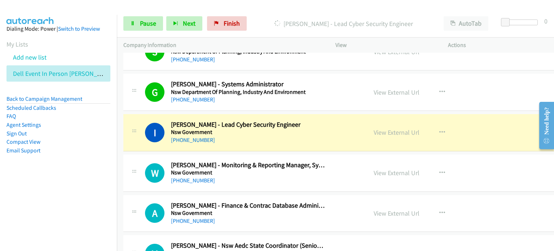
scroll to position [564, 0]
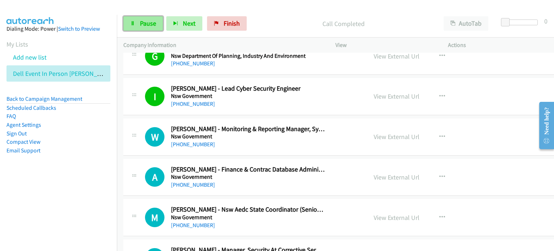
click at [151, 22] on span "Pause" at bounding box center [148, 23] width 16 height 8
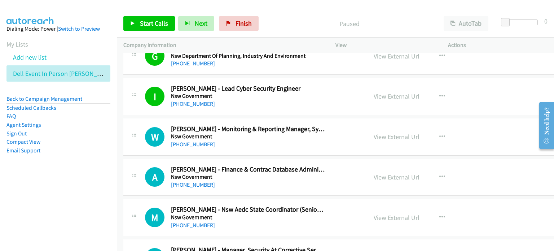
click at [292, 93] on link "View External Url" at bounding box center [397, 96] width 46 height 8
click at [137, 20] on link "Start Calls" at bounding box center [149, 23] width 52 height 14
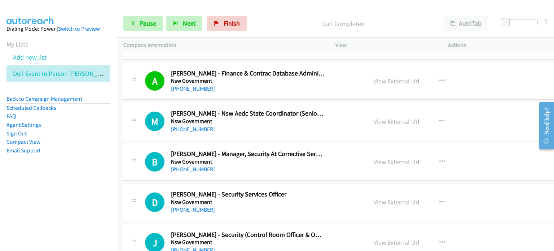
scroll to position [673, 0]
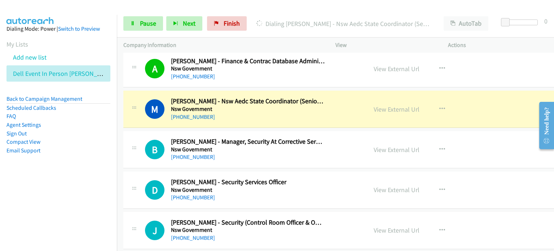
click at [147, 15] on div "Start Calls Pause Next Finish Dialing [PERSON_NAME] - Nsw Aedc State Coordinato…" at bounding box center [335, 24] width 437 height 28
click at [145, 20] on span "Pause" at bounding box center [148, 23] width 16 height 8
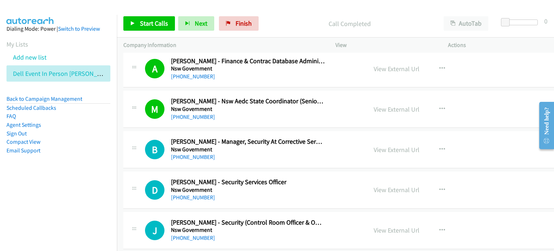
click at [288, 15] on div "Start Calls Pause Next Finish Call Completed AutoTab AutoTab 0" at bounding box center [335, 24] width 437 height 28
